Goal: Contribute content: Contribute content

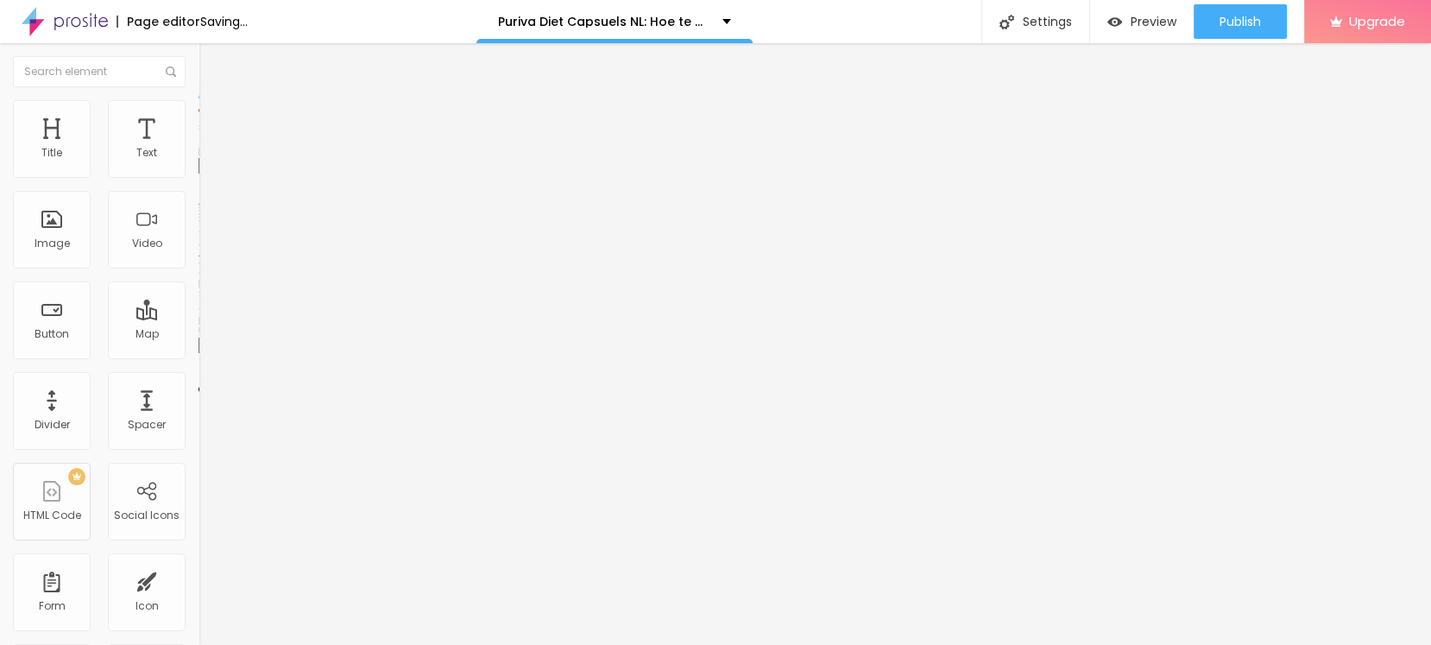
drag, startPoint x: 104, startPoint y: 261, endPoint x: 100, endPoint y: 252, distance: 10.1
click at [198, 147] on div "Add image" at bounding box center [297, 141] width 198 height 12
click at [198, 148] on span "Add image" at bounding box center [233, 141] width 71 height 15
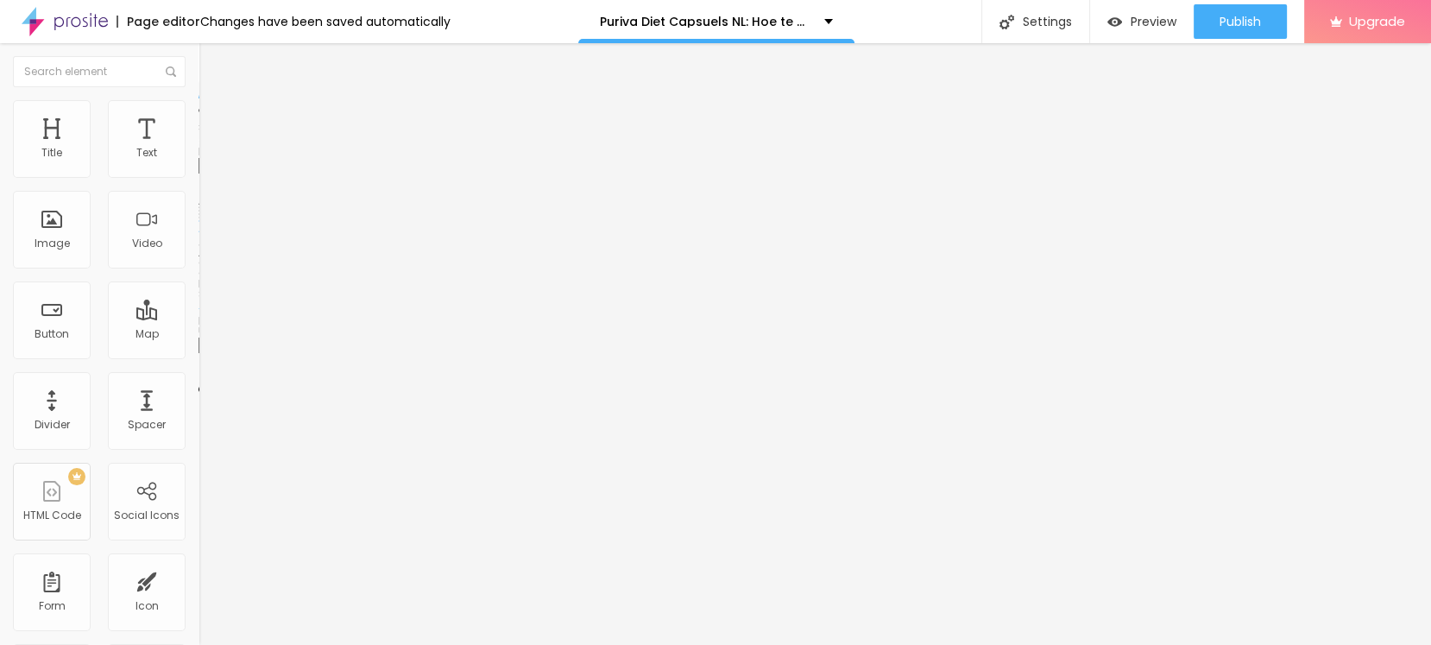
click at [198, 174] on input "text" at bounding box center [301, 165] width 207 height 17
click at [198, 354] on input "https://" at bounding box center [301, 345] width 207 height 17
paste input "[DOMAIN_NAME][URL]"
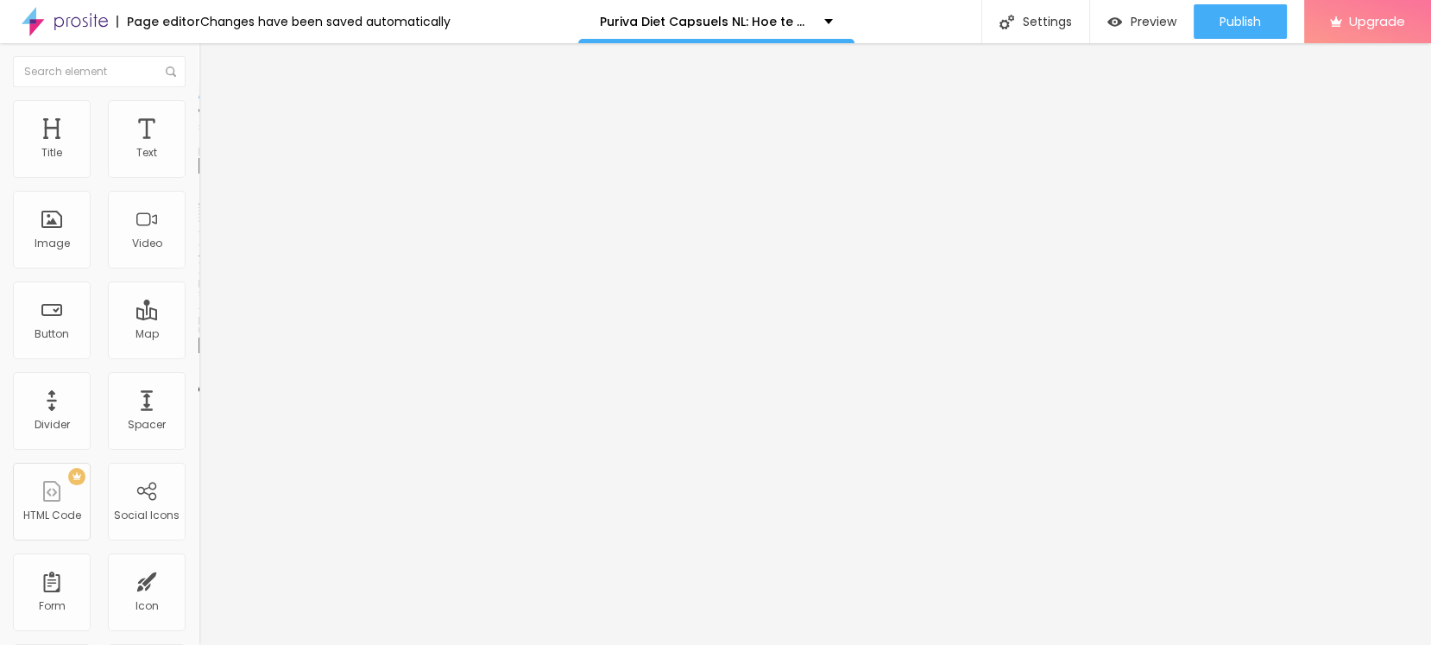
type input "[URL][DOMAIN_NAME]"
click at [198, 174] on input "text" at bounding box center [301, 165] width 207 height 17
paste input "Puriva Capsuels NL"
type input "Puriva Capsuels NL"
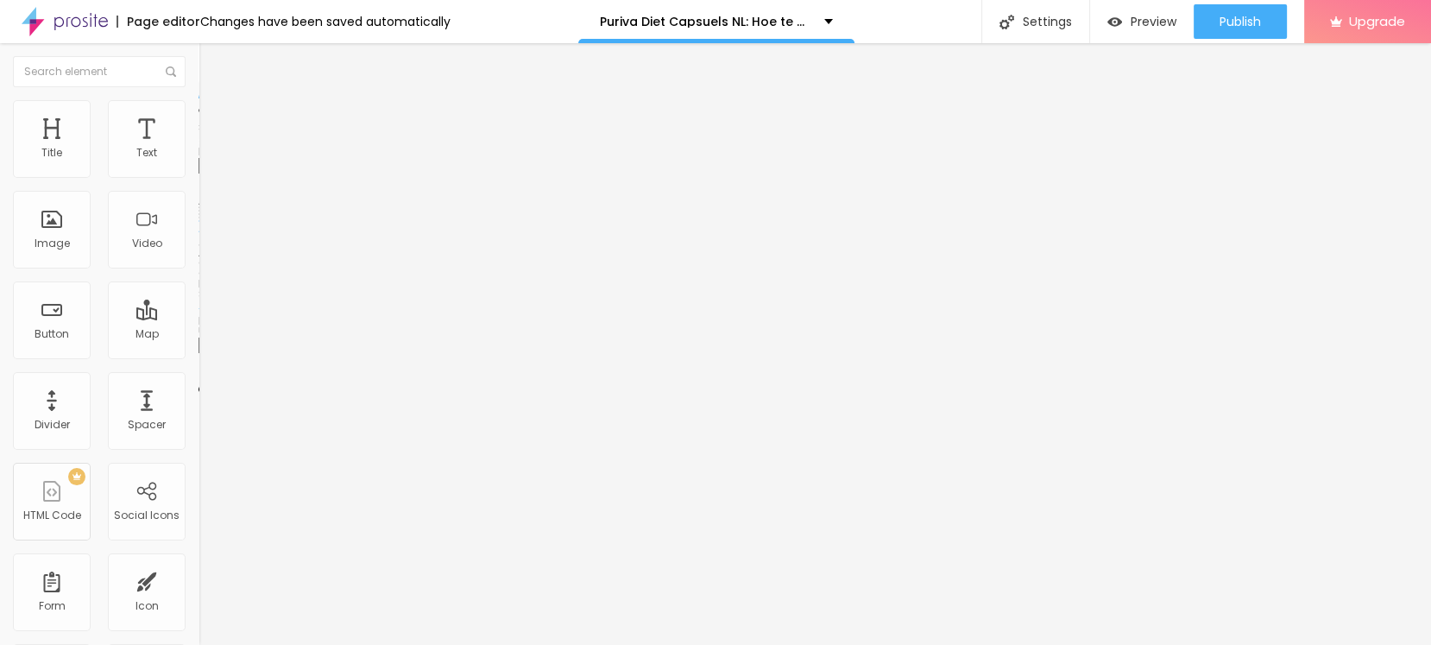
drag, startPoint x: 104, startPoint y: 126, endPoint x: 120, endPoint y: 142, distance: 22.6
click at [214, 119] on span "Style" at bounding box center [226, 111] width 25 height 15
type input "80"
type input "75"
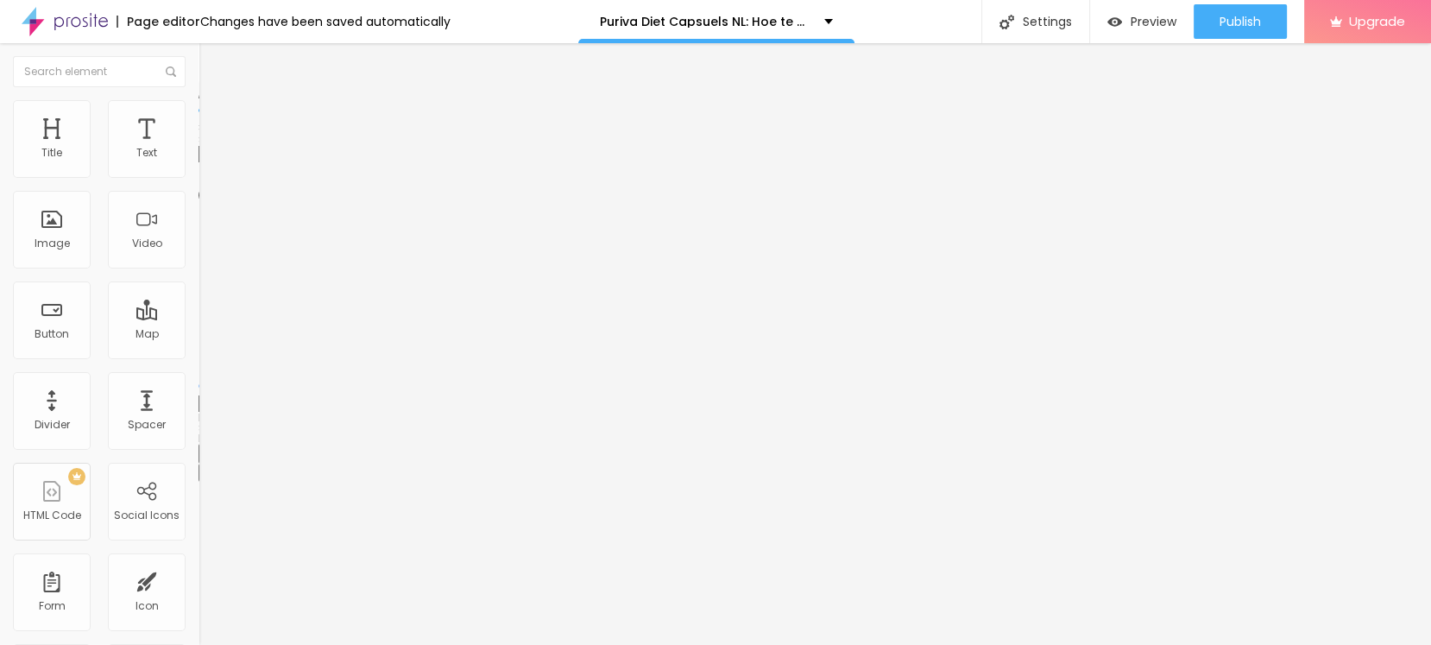
type input "75"
type input "70"
type input "65"
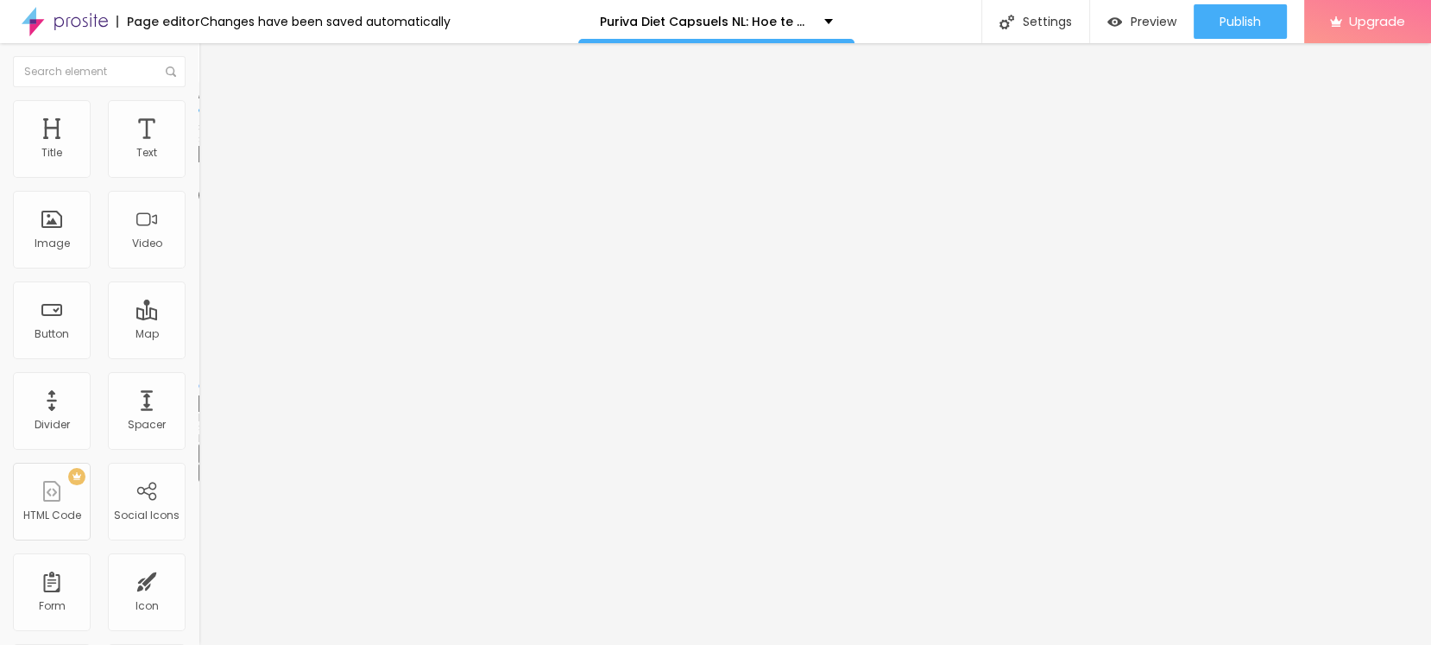
type input "60"
type input "55"
type input "50"
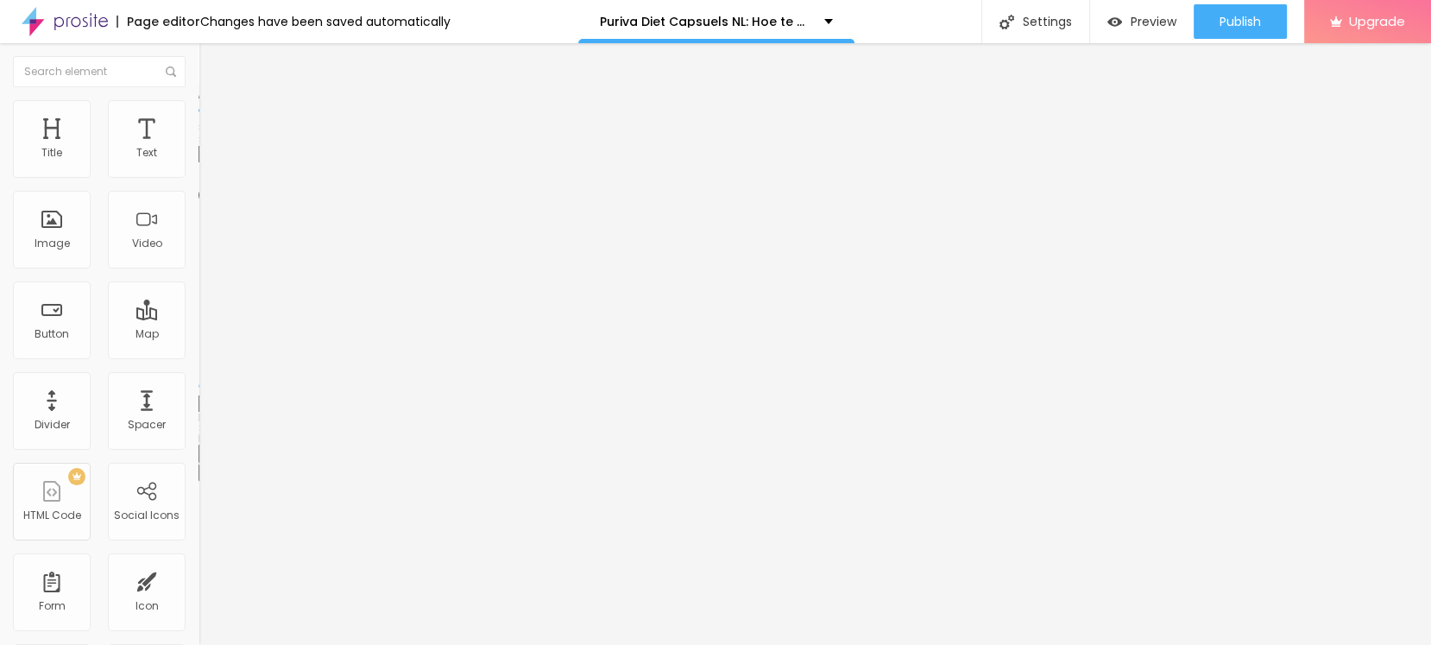
type input "50"
type input "45"
type input "40"
drag, startPoint x: 148, startPoint y: 189, endPoint x: 70, endPoint y: 184, distance: 78.7
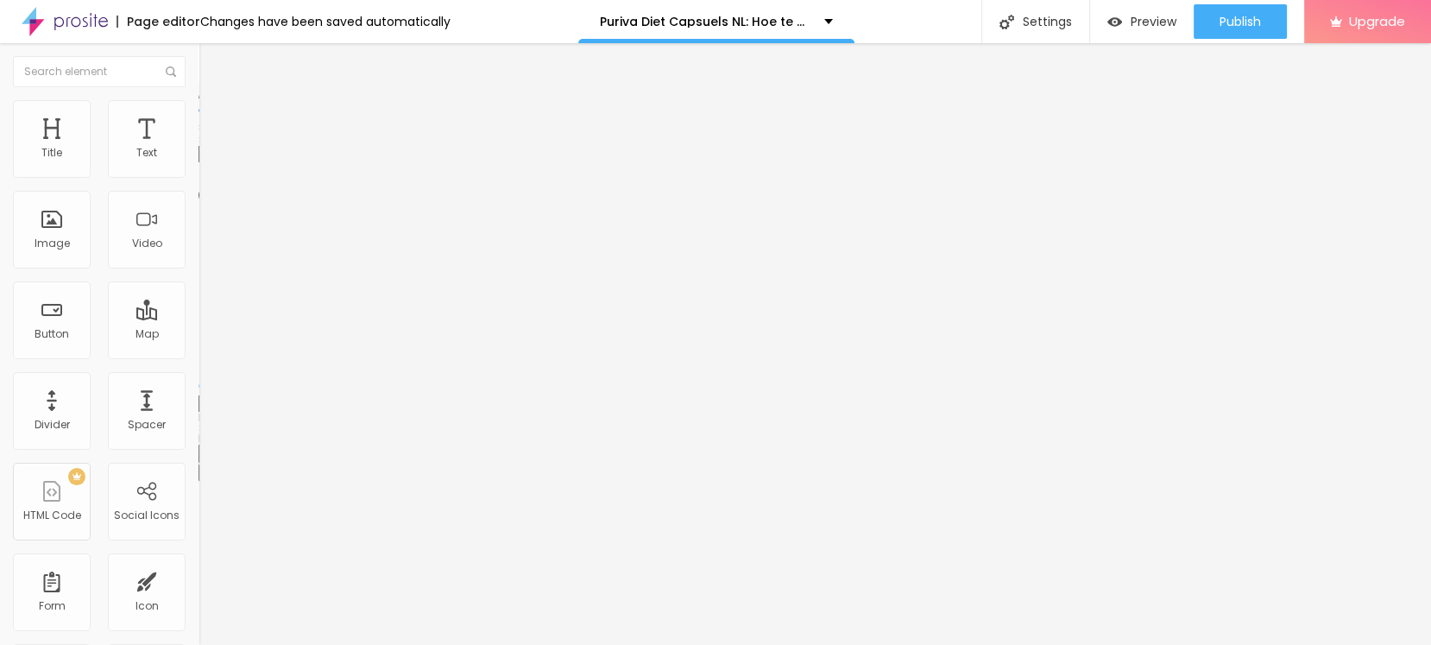
type input "40"
click at [198, 177] on input "range" at bounding box center [253, 170] width 111 height 14
click at [211, 65] on div "Edit Image" at bounding box center [256, 63] width 91 height 14
click at [198, 255] on button "button" at bounding box center [210, 246] width 24 height 18
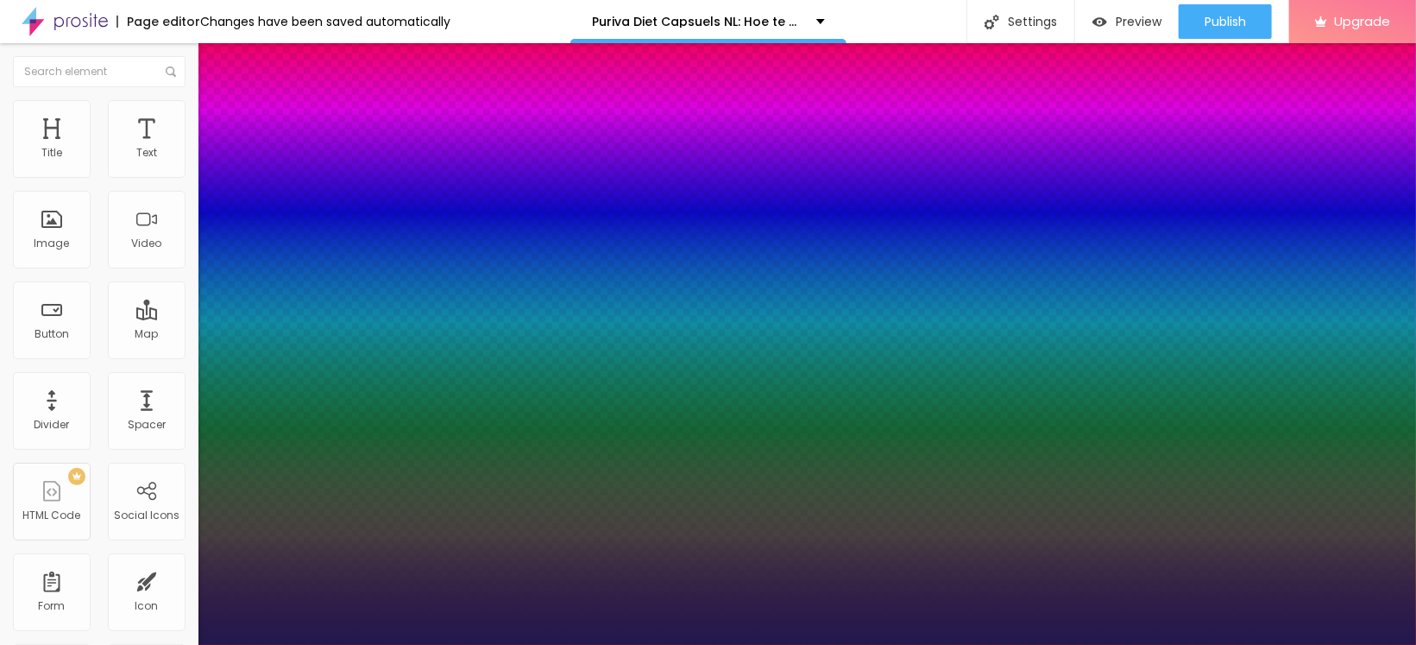
type input "1"
type input "14"
type input "1"
type input "15"
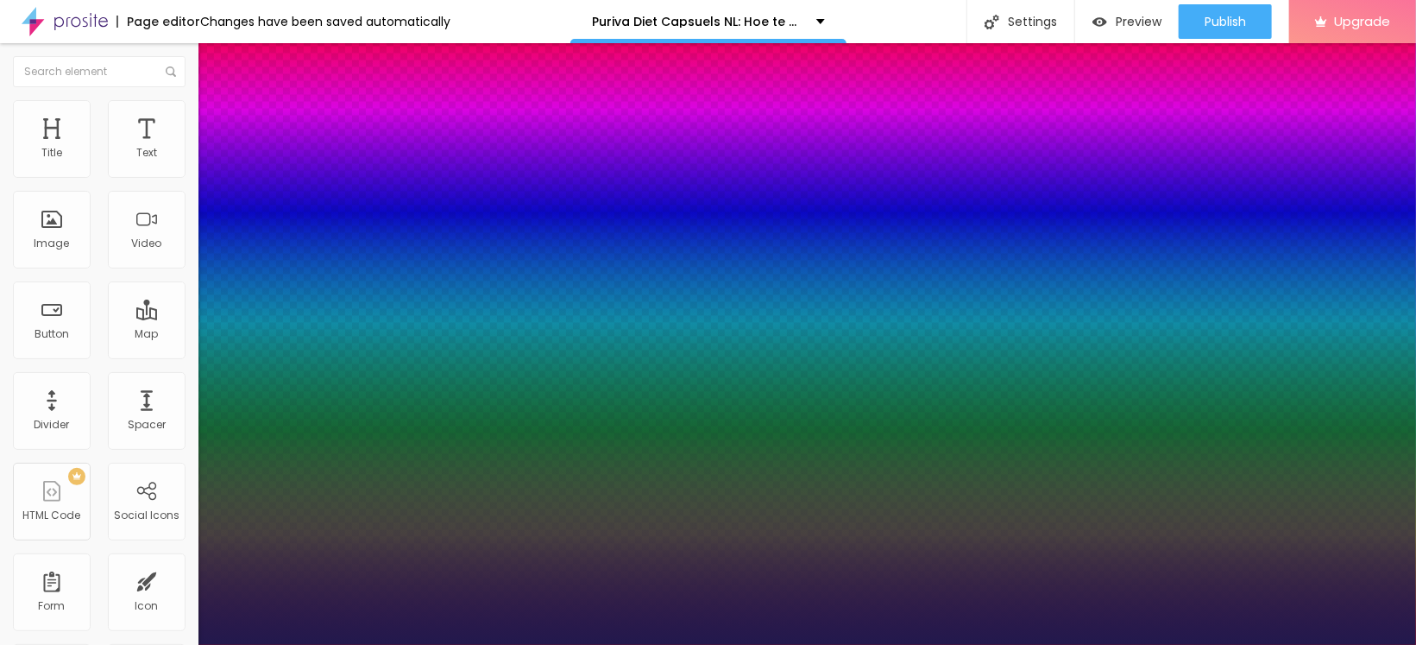
type input "15"
type input "1"
type input "16"
type input "1"
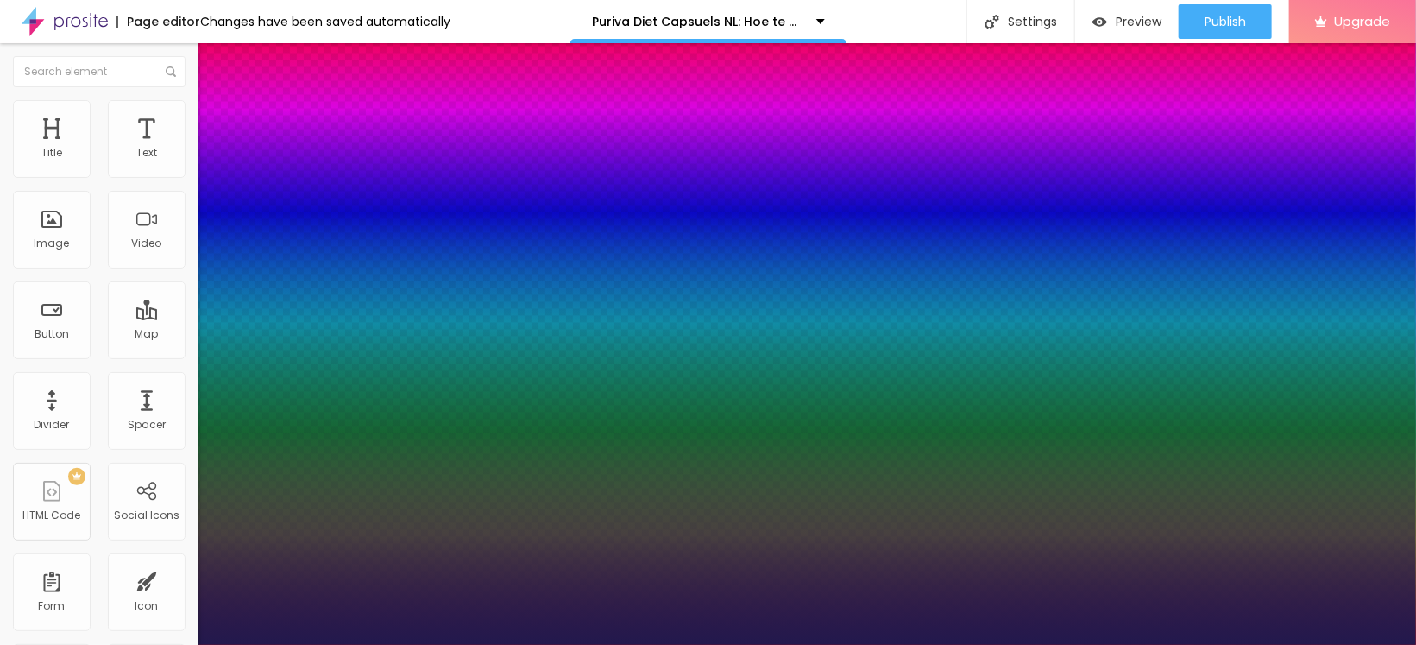
type input "17"
type input "1"
type input "20"
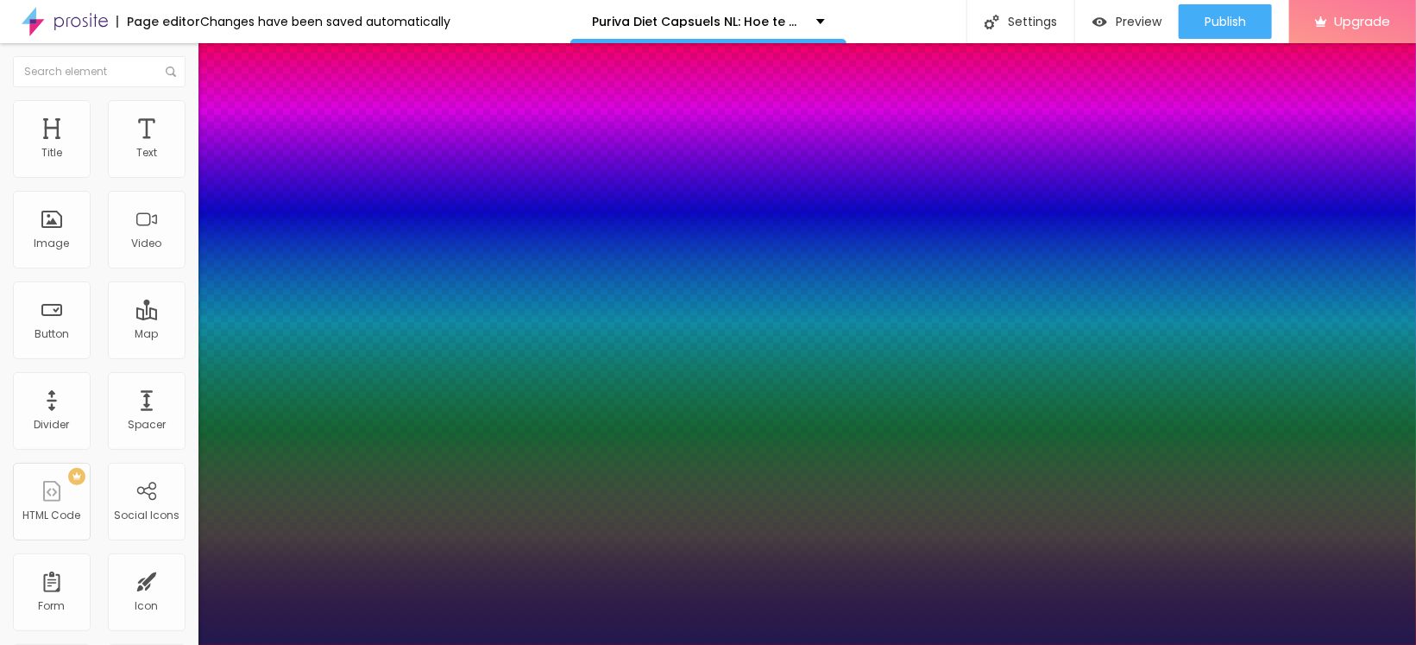
type input "1"
type input "21"
type input "1"
type input "22"
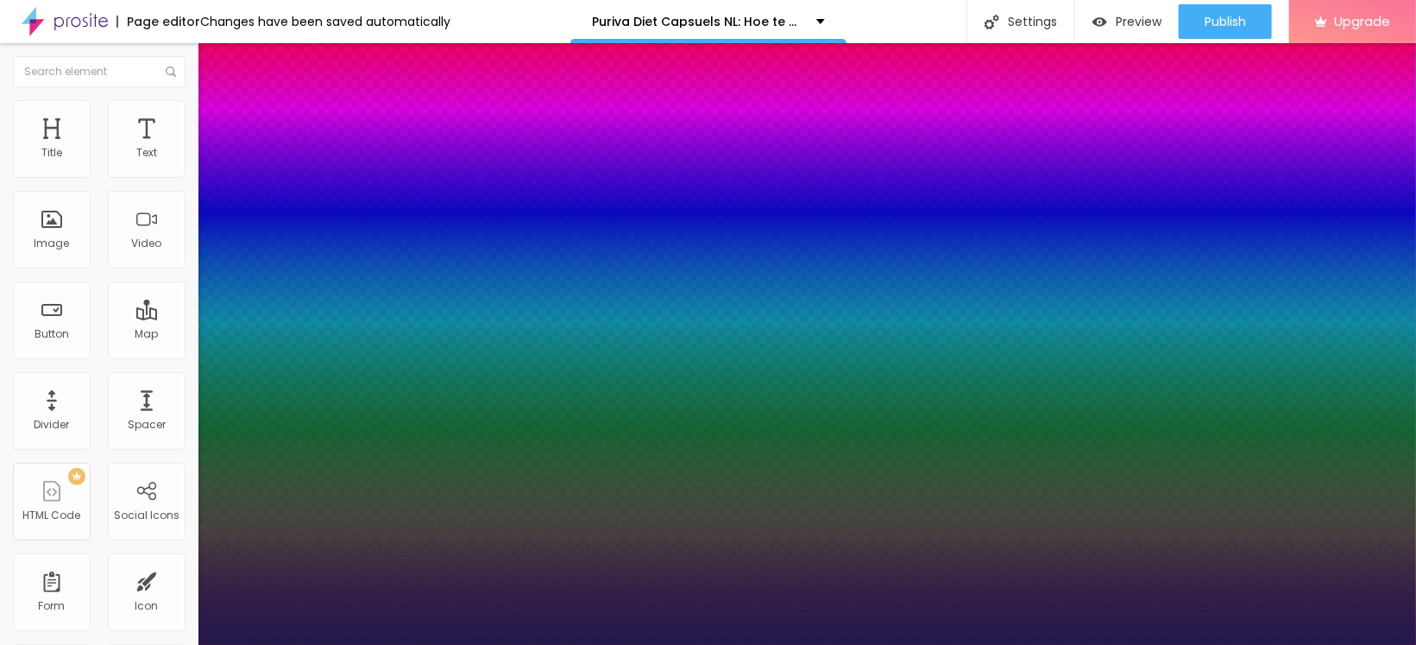
type input "22"
type input "1"
type input "24"
type input "1"
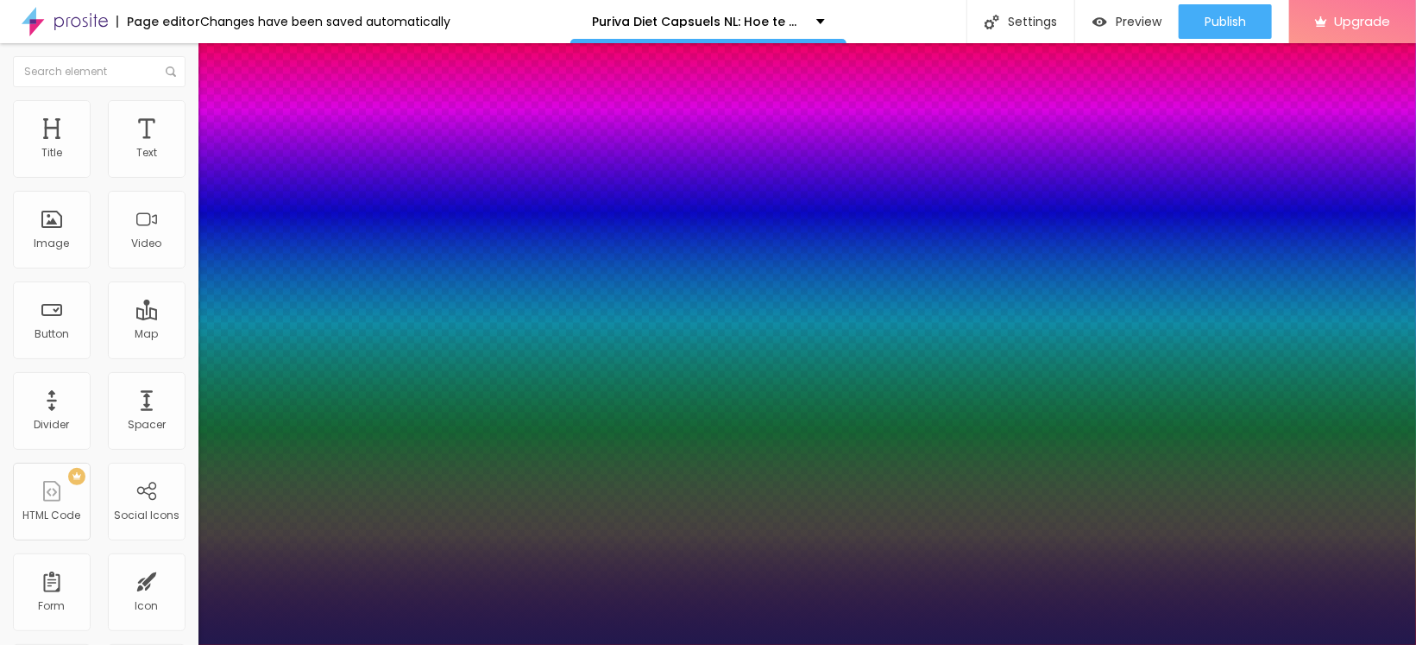
type input "25"
type input "1"
drag, startPoint x: 230, startPoint y: 485, endPoint x: 245, endPoint y: 486, distance: 15.6
type input "25"
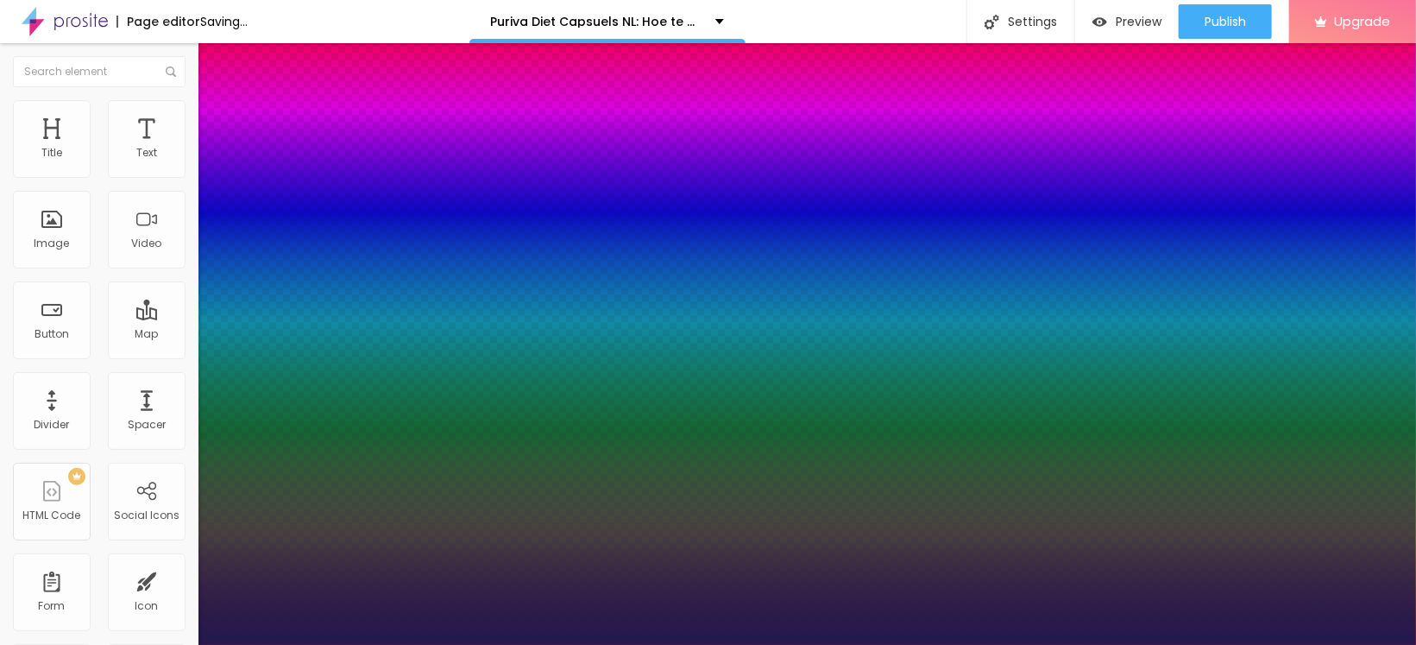
type input "1"
select select "Arapey"
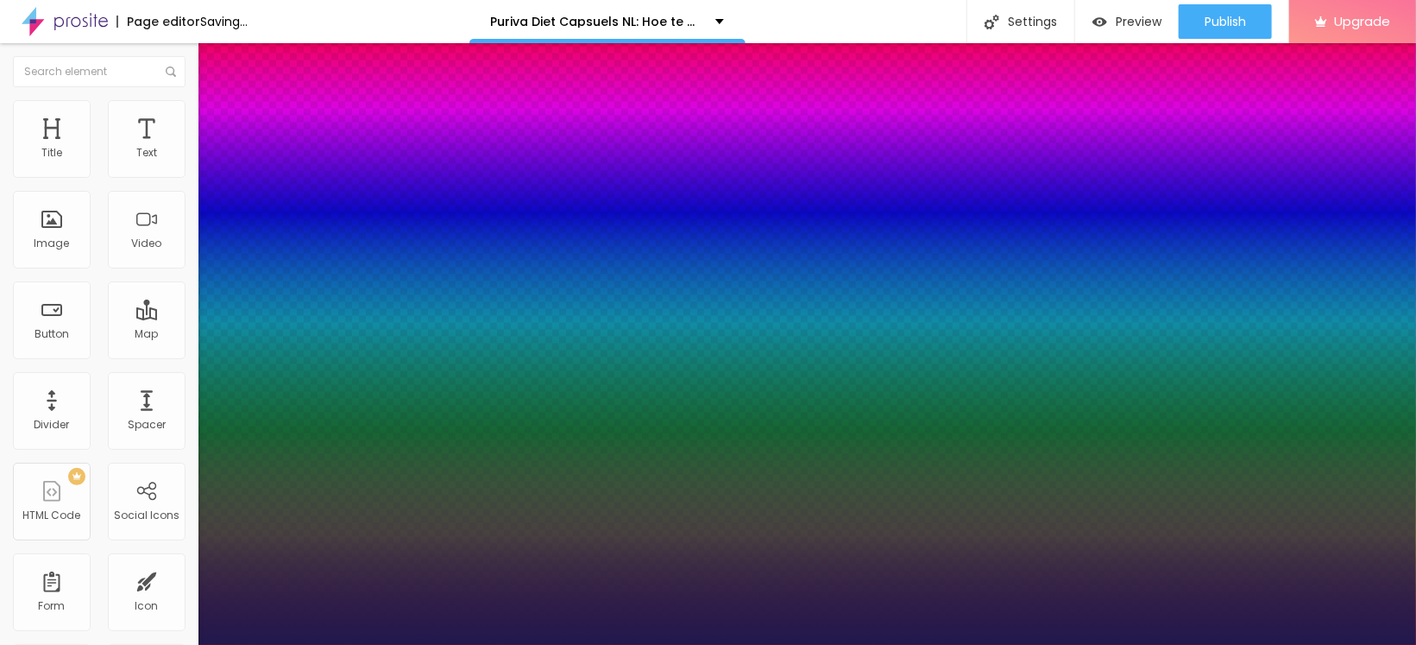
type input "1"
click at [633, 644] on div at bounding box center [708, 645] width 1416 height 0
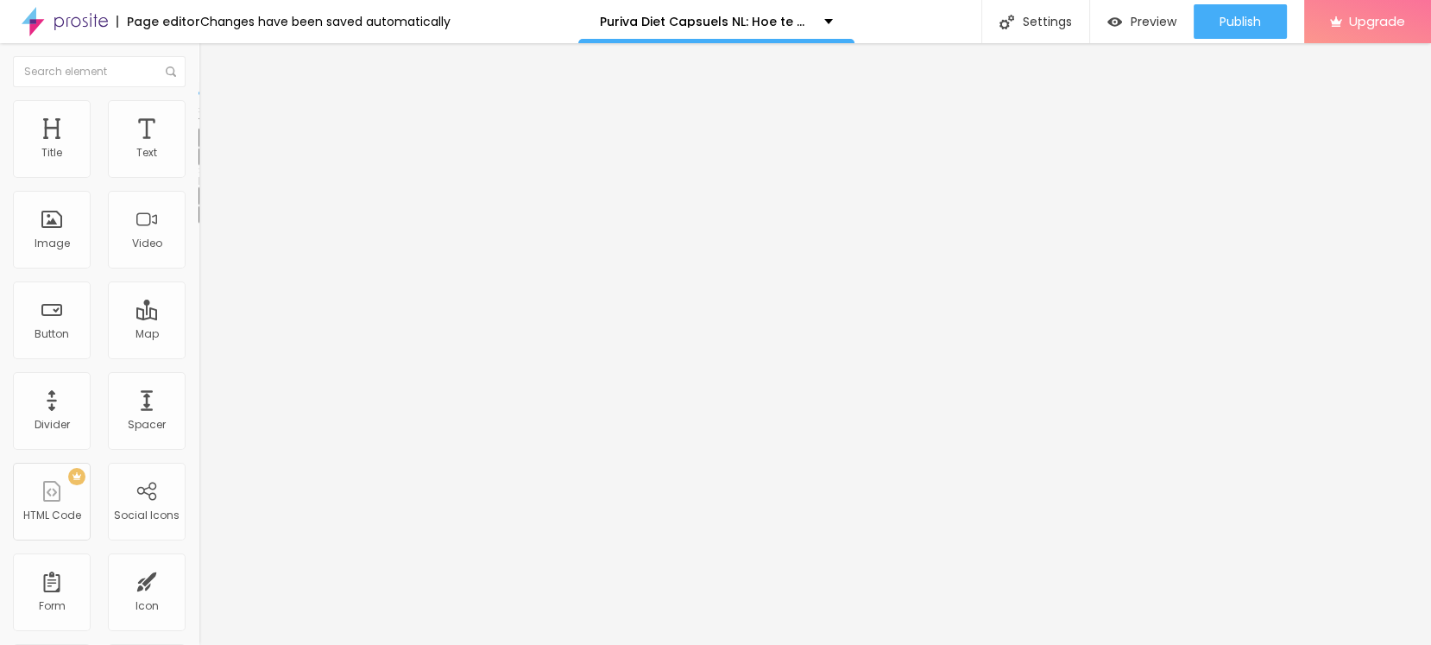
click at [211, 57] on div "Edit Text" at bounding box center [250, 63] width 79 height 14
click at [205, 160] on icon "button" at bounding box center [210, 155] width 10 height 10
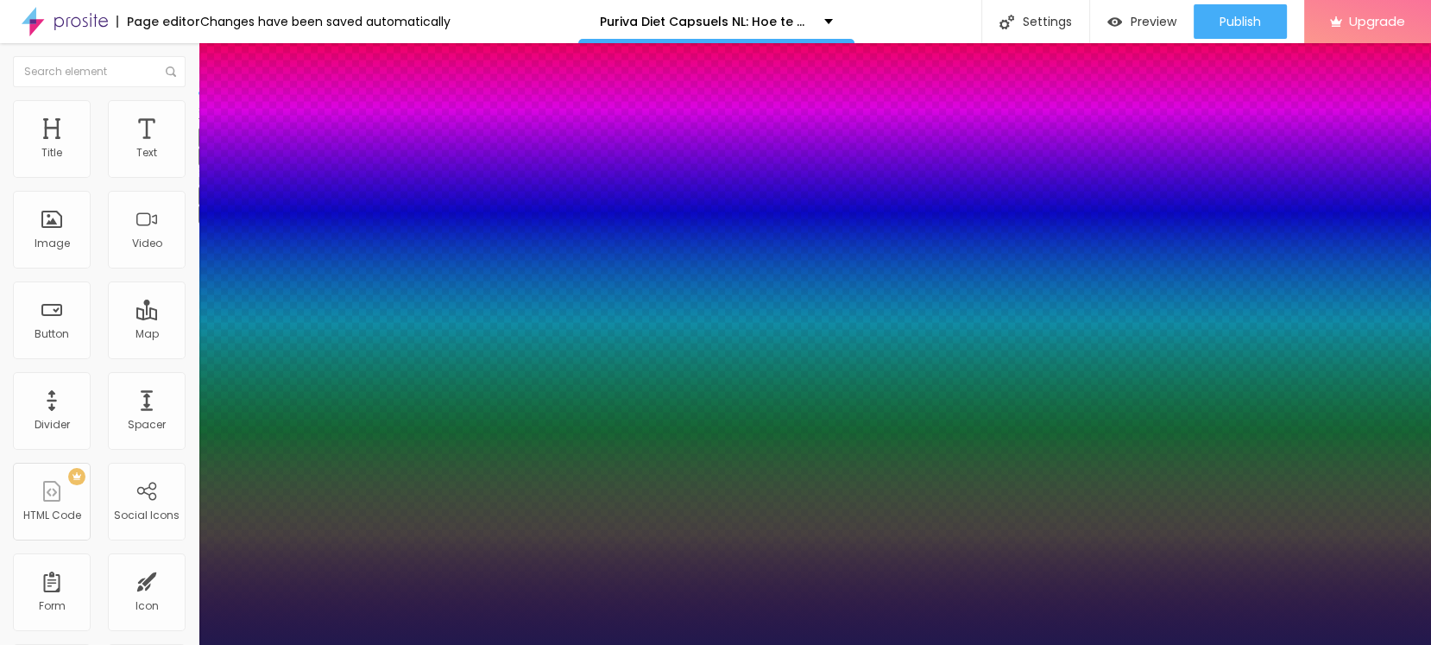
type input "1"
select select "AmaticaSC"
type input "1"
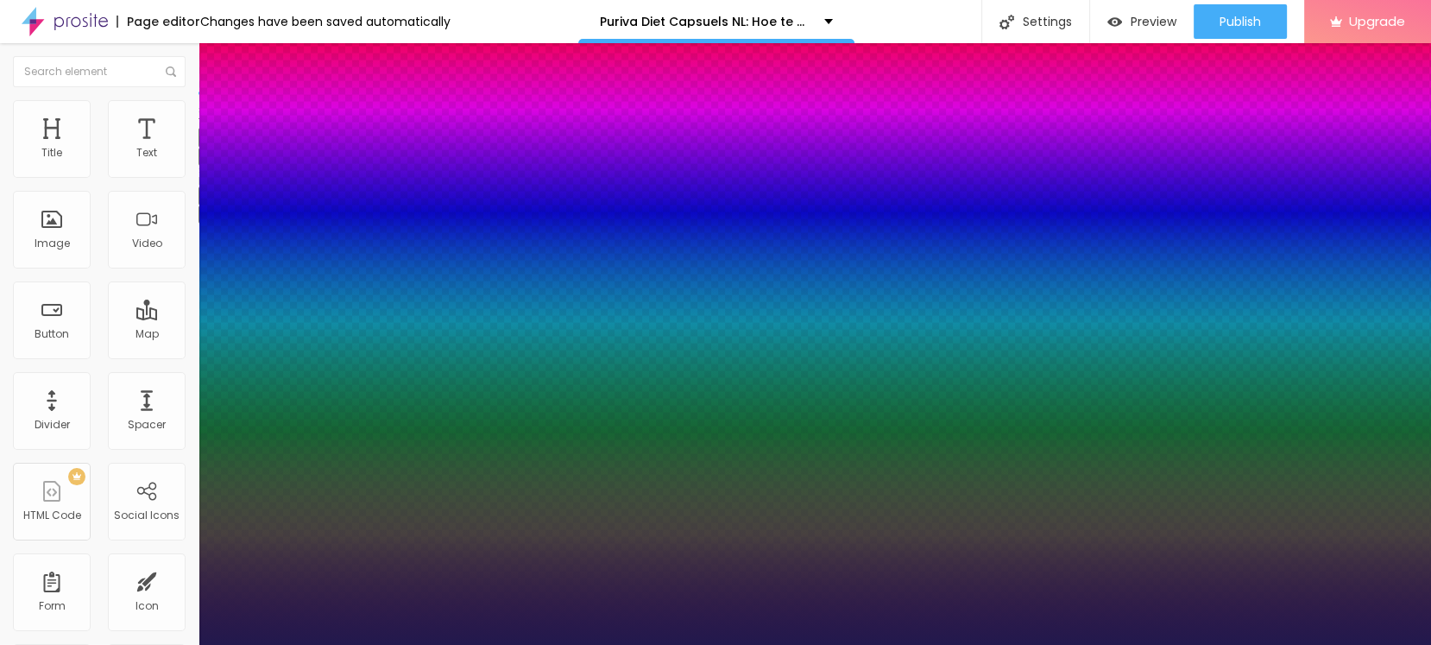
select select "CormorantGeramond-Regular"
type input "1"
drag, startPoint x: 272, startPoint y: 241, endPoint x: 276, endPoint y: 255, distance: 15.3
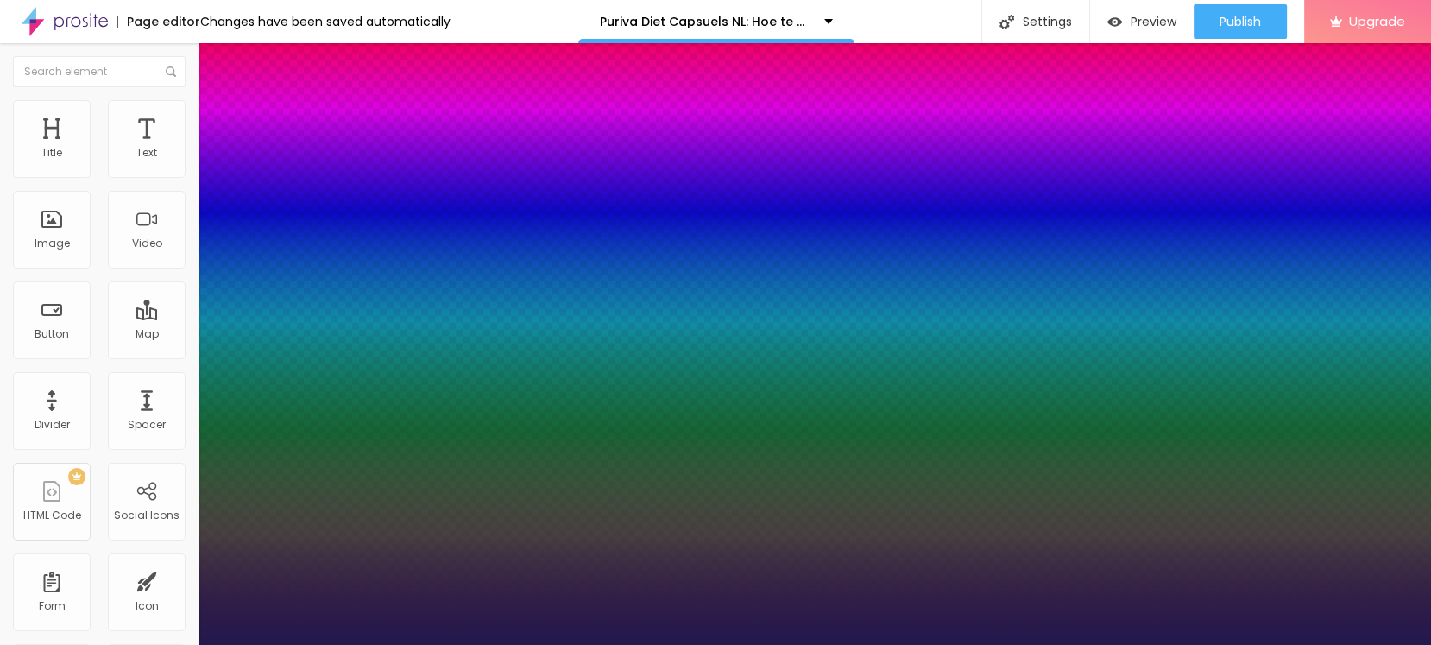
select select "Khand-Regular"
type input "1"
click at [482, 644] on div at bounding box center [715, 645] width 1431 height 0
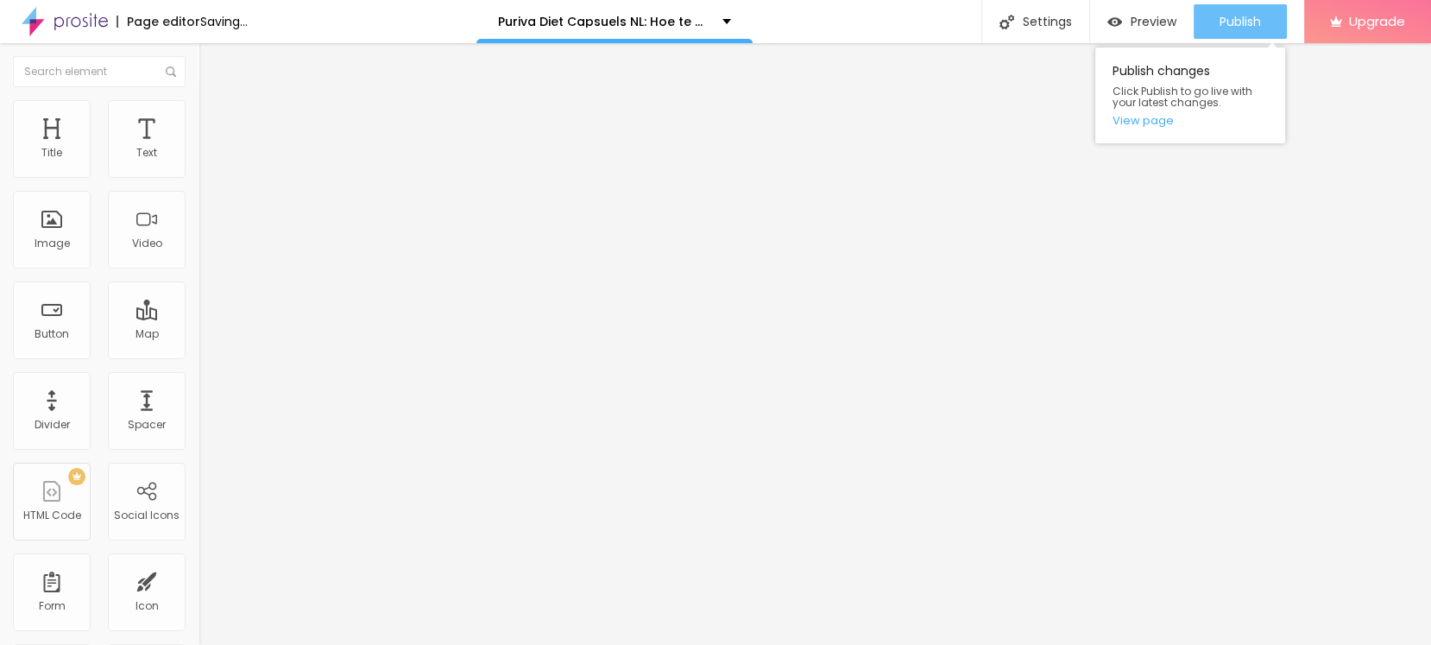
click at [1213, 7] on button "Publish" at bounding box center [1239, 21] width 93 height 35
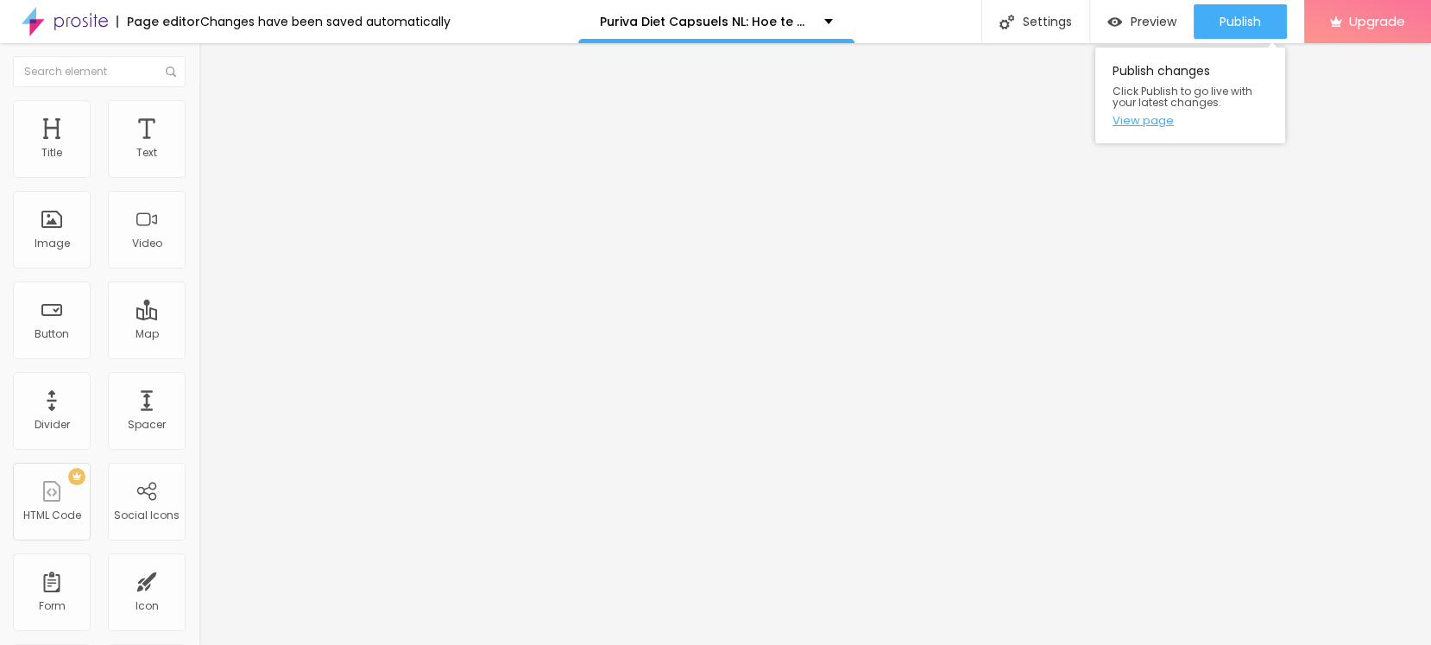
click at [1138, 126] on link "View page" at bounding box center [1189, 120] width 155 height 11
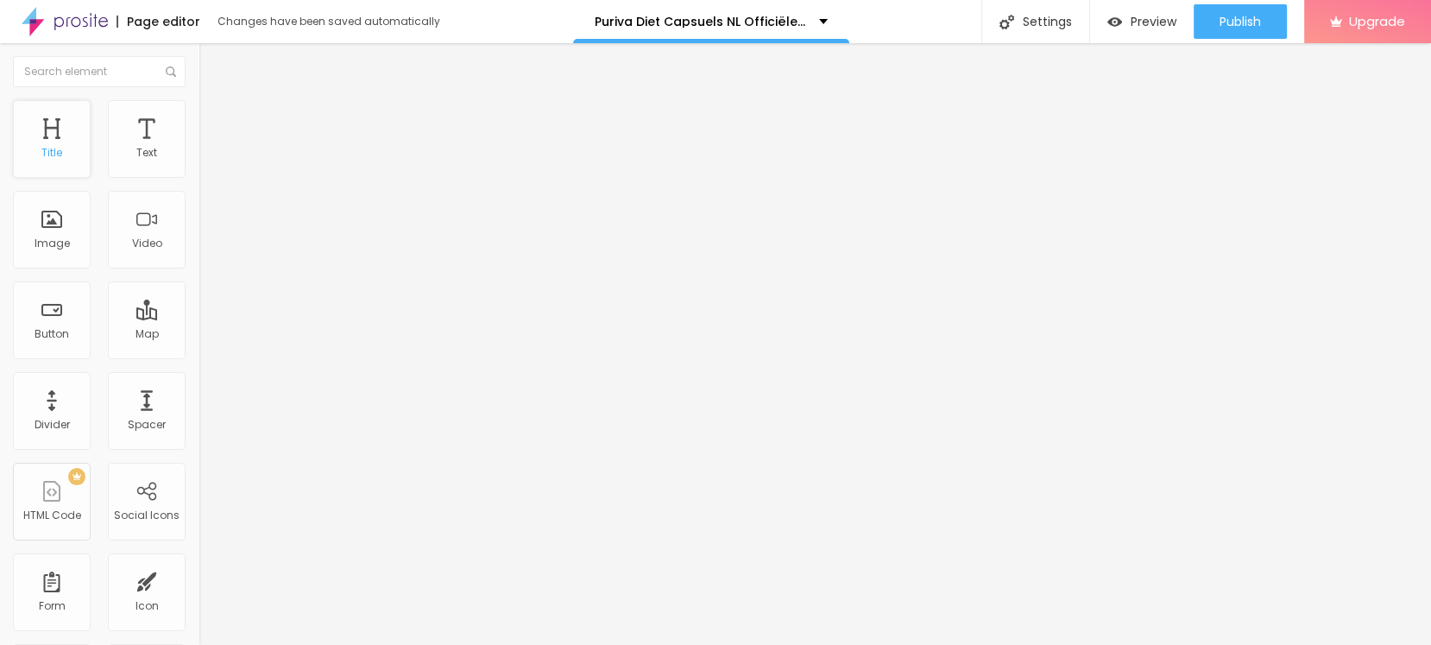
click at [28, 125] on div "Title" at bounding box center [52, 139] width 78 height 78
click at [205, 250] on icon "button" at bounding box center [210, 245] width 10 height 10
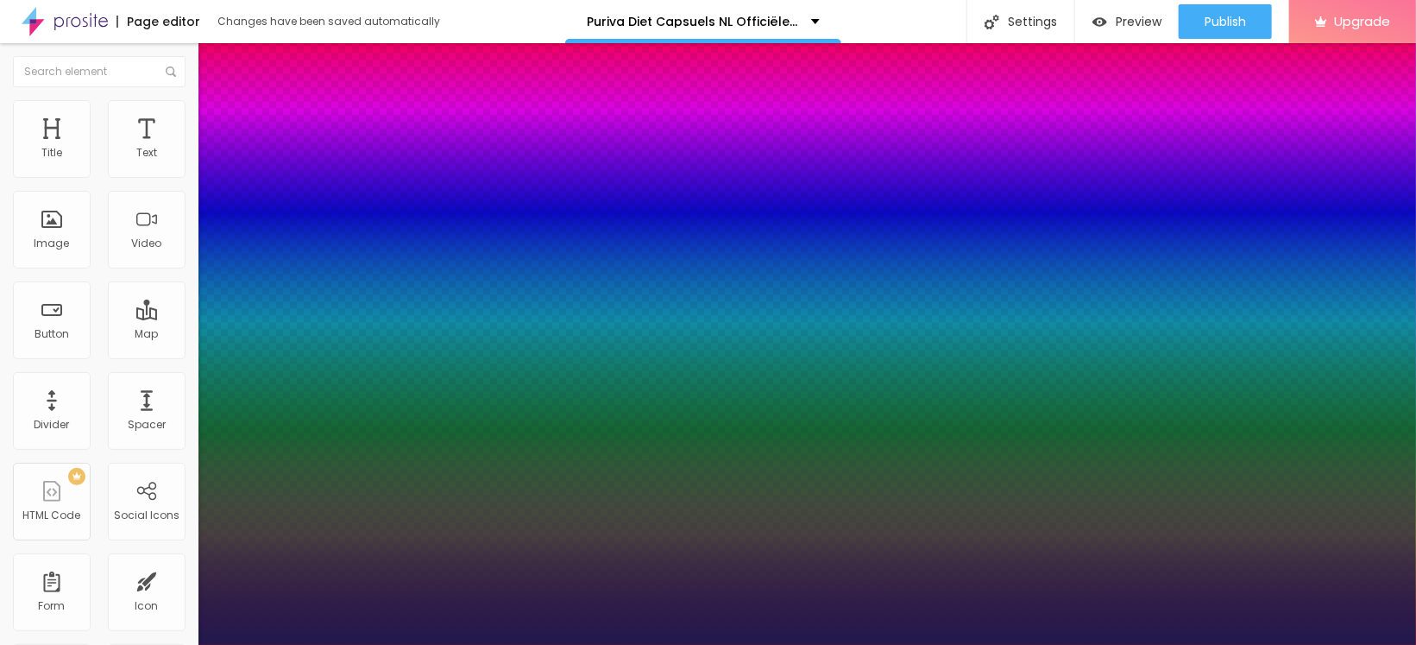
type input "1"
type input "18"
type input "1"
type input "20"
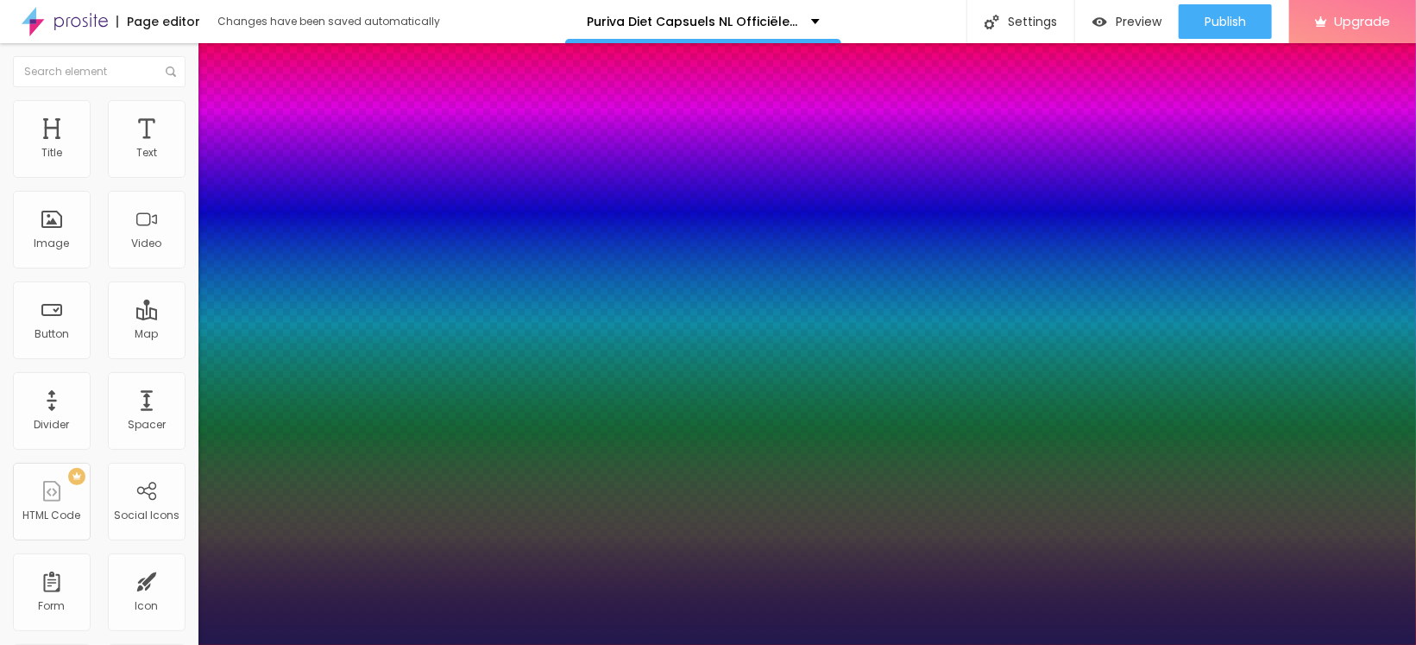
type input "20"
type input "1"
type input "21"
type input "1"
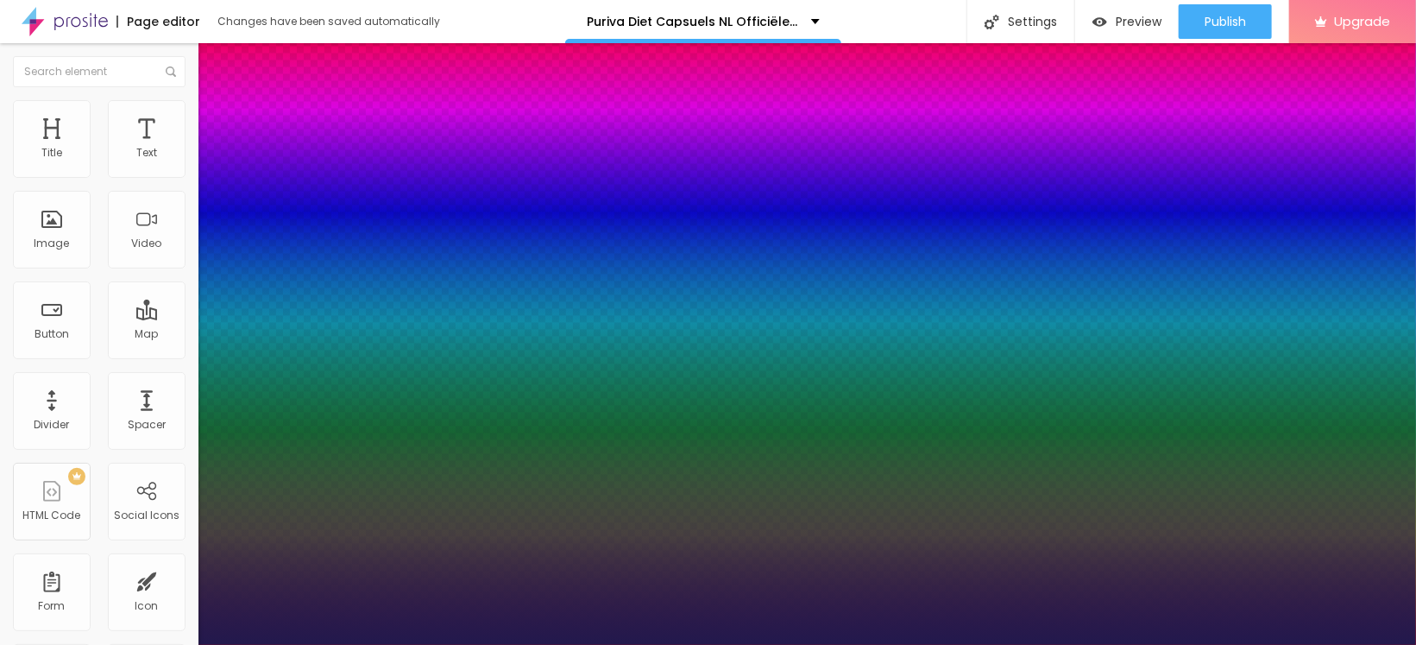
type input "22"
type input "1"
type input "23"
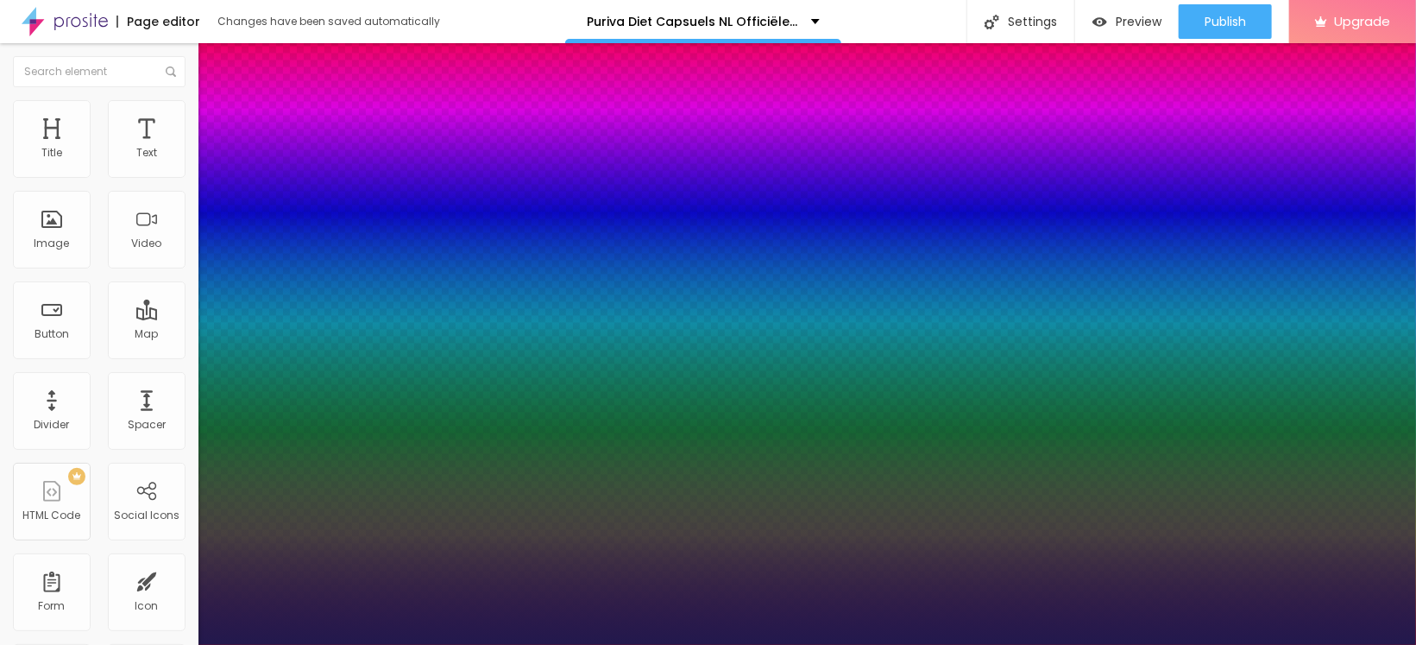
type input "1"
type input "24"
type input "1"
drag, startPoint x: 233, startPoint y: 488, endPoint x: 244, endPoint y: 488, distance: 11.2
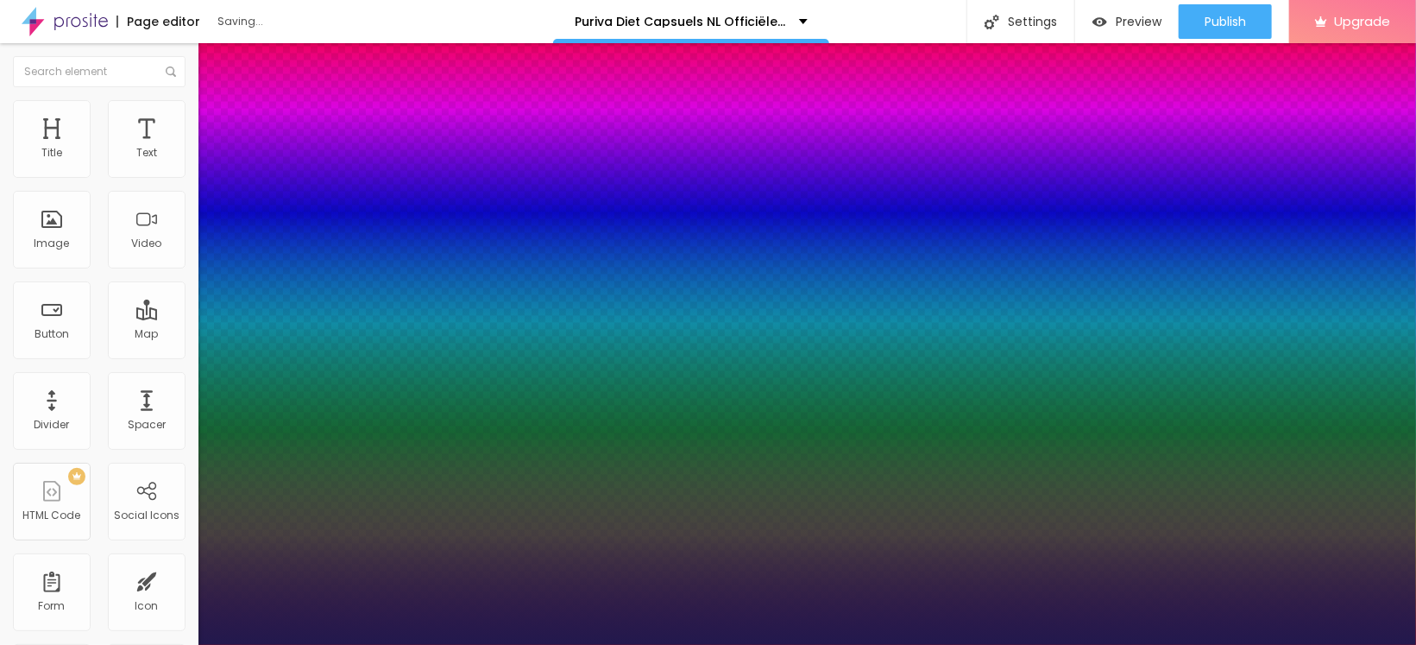
type input "24"
drag, startPoint x: 268, startPoint y: 433, endPoint x: 283, endPoint y: 437, distance: 15.1
type input "1"
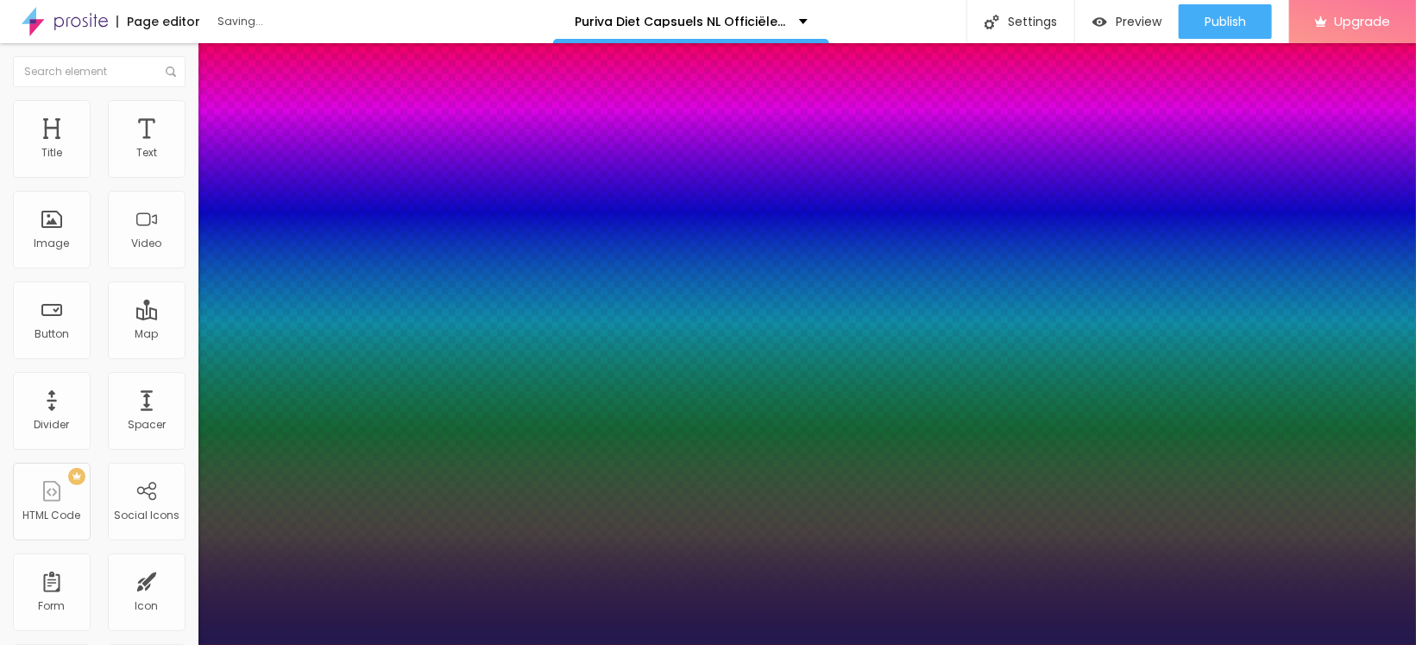
select select "Poppins"
type input "1"
click at [580, 644] on div at bounding box center [708, 645] width 1416 height 0
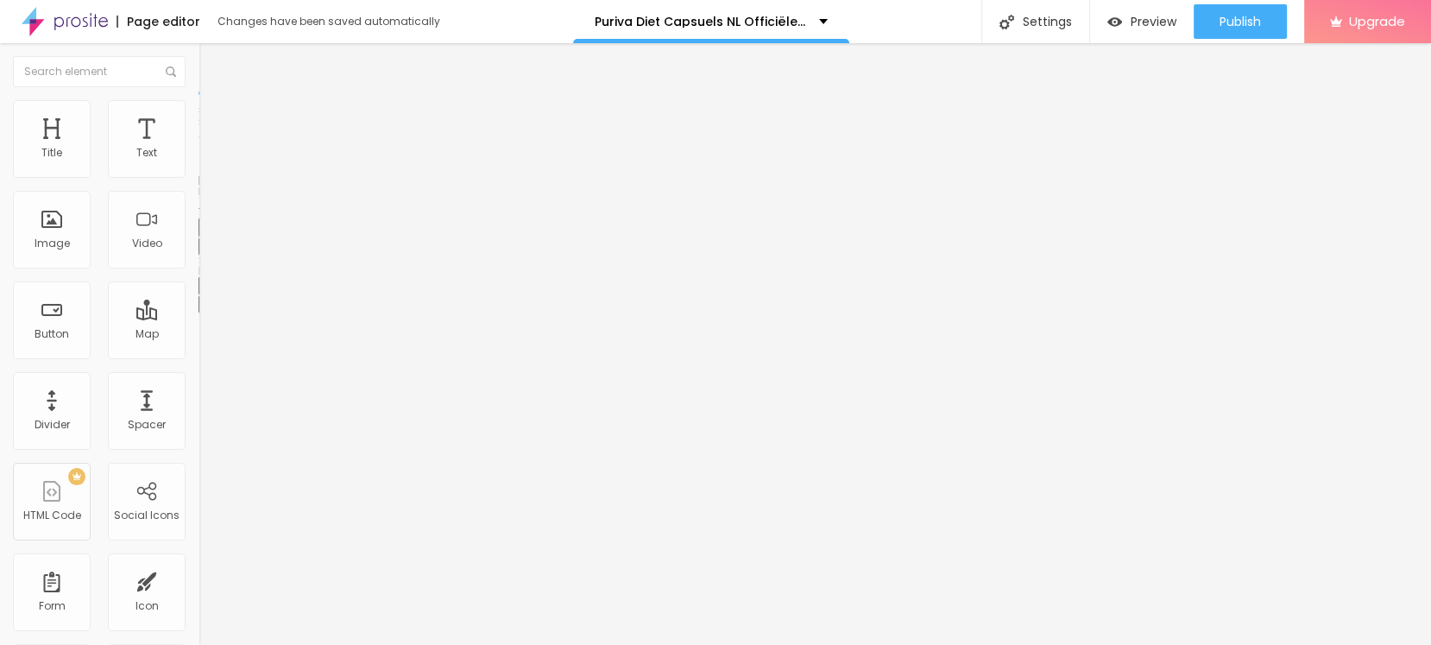
click at [211, 62] on div "Edit Title" at bounding box center [250, 63] width 78 height 14
click at [211, 60] on div "Edit Title" at bounding box center [250, 63] width 78 height 14
click at [198, 64] on button "Edit Title" at bounding box center [297, 63] width 198 height 40
click at [198, 166] on button "button" at bounding box center [210, 157] width 24 height 18
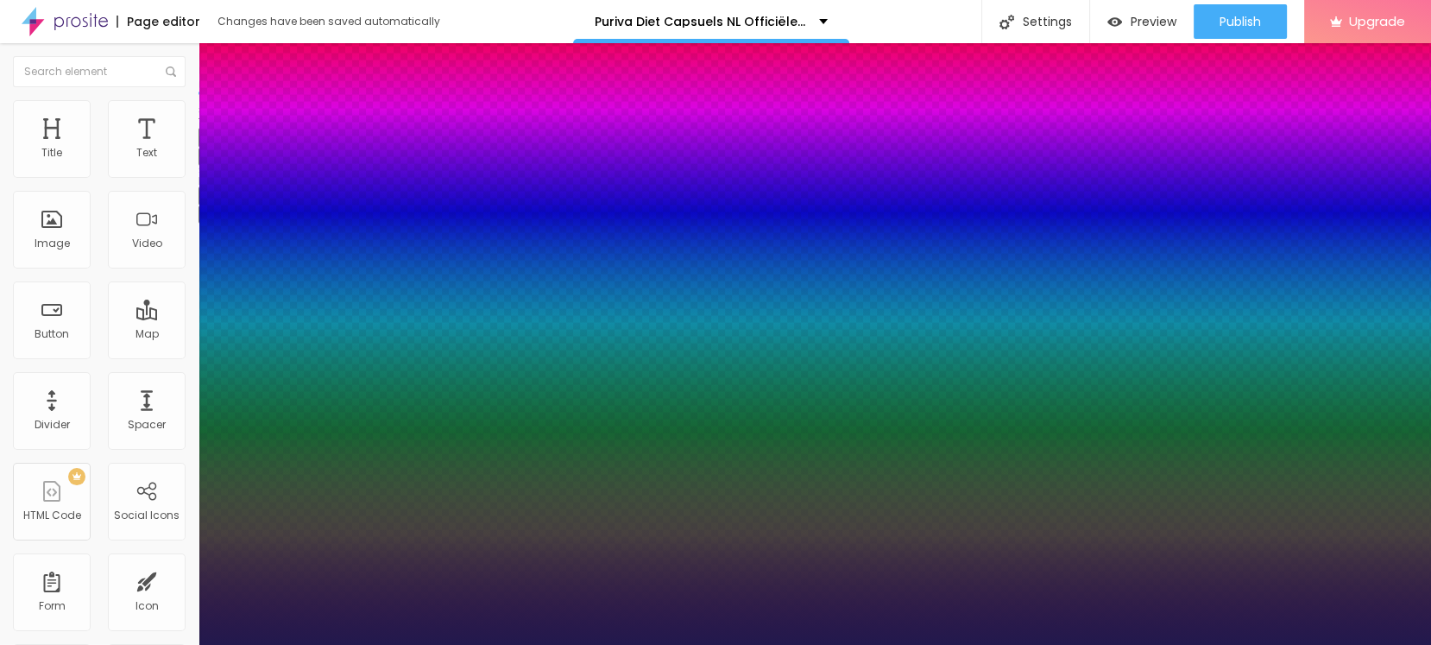
type input "1"
select select "Poppins"
type input "1"
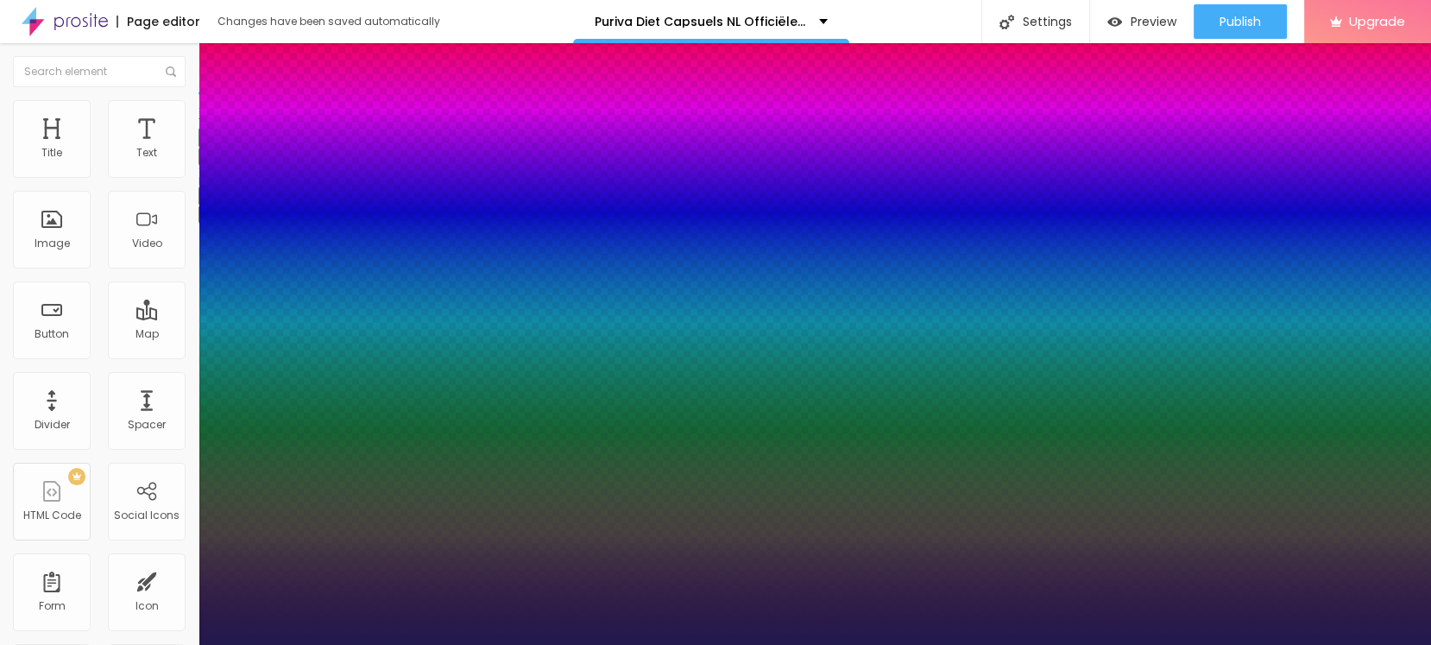
click at [672, 644] on div at bounding box center [715, 645] width 1431 height 0
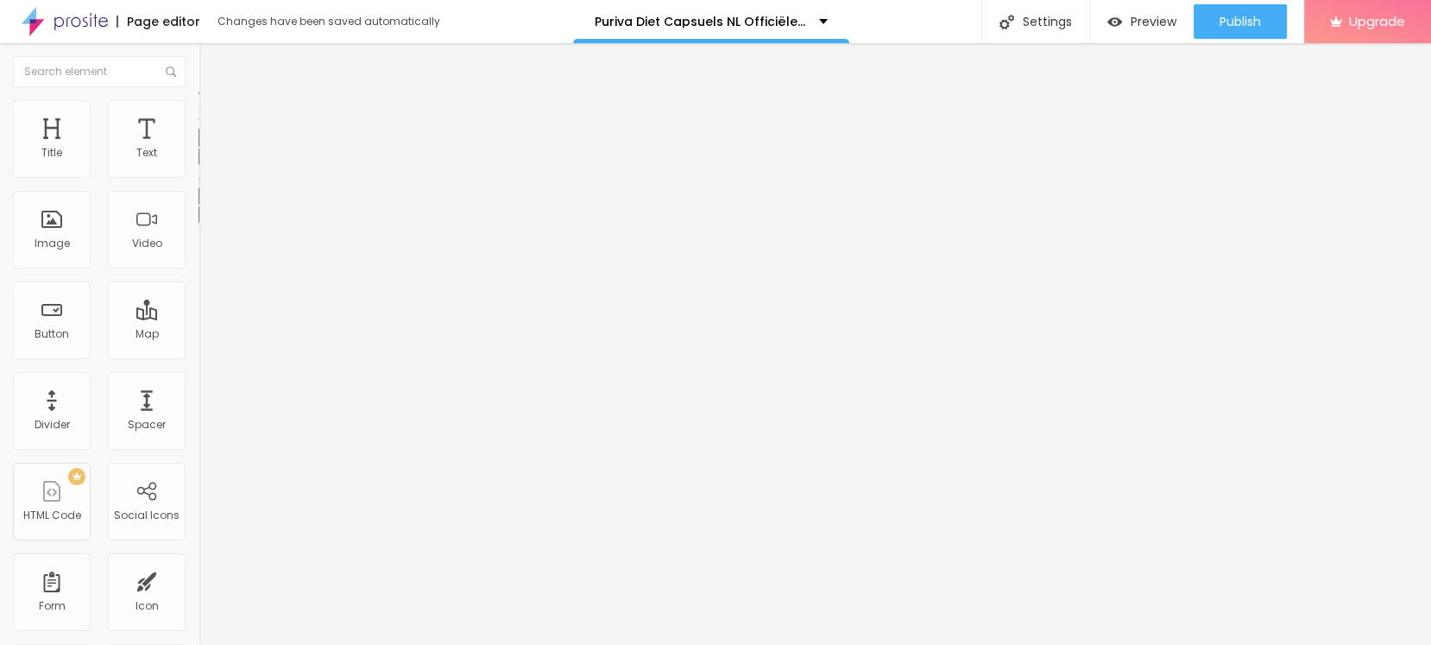
click at [211, 66] on div "Edit Text" at bounding box center [250, 63] width 79 height 14
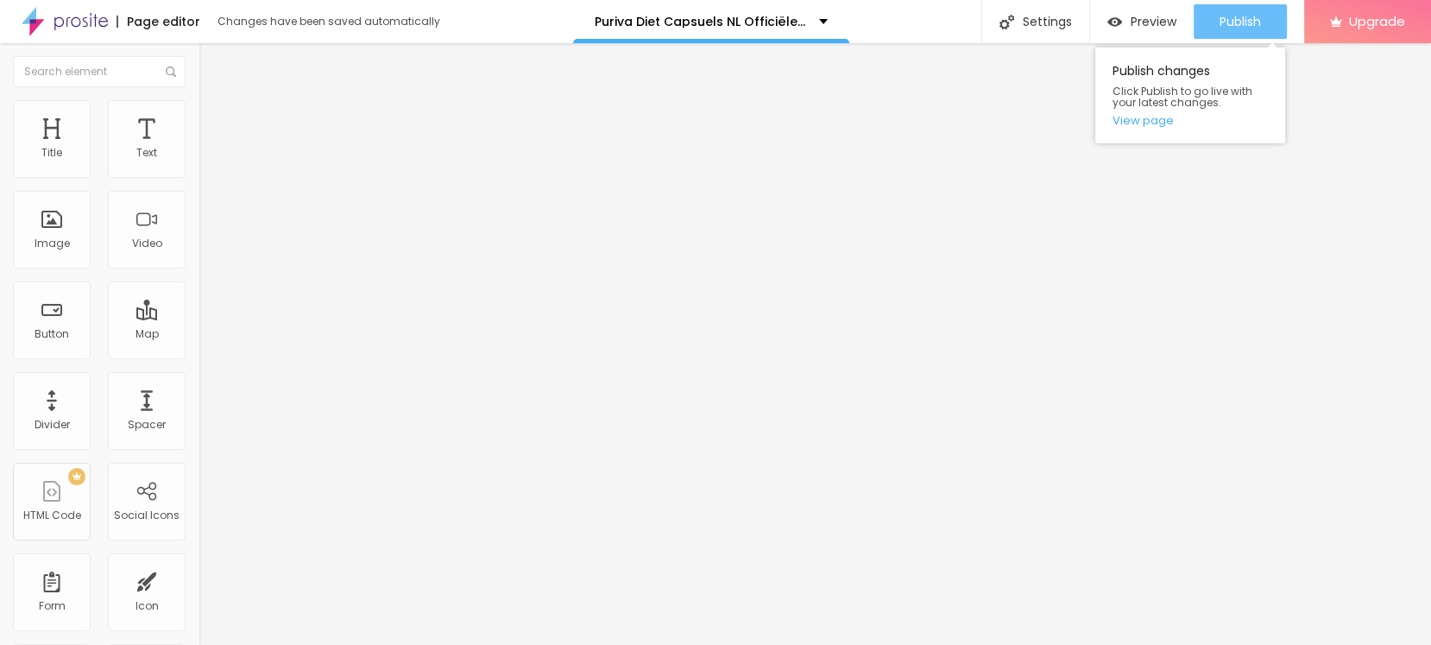
click at [1210, 26] on button "Publish" at bounding box center [1239, 21] width 93 height 35
click at [1137, 120] on link "View page" at bounding box center [1189, 120] width 155 height 11
